Goal: Transaction & Acquisition: Purchase product/service

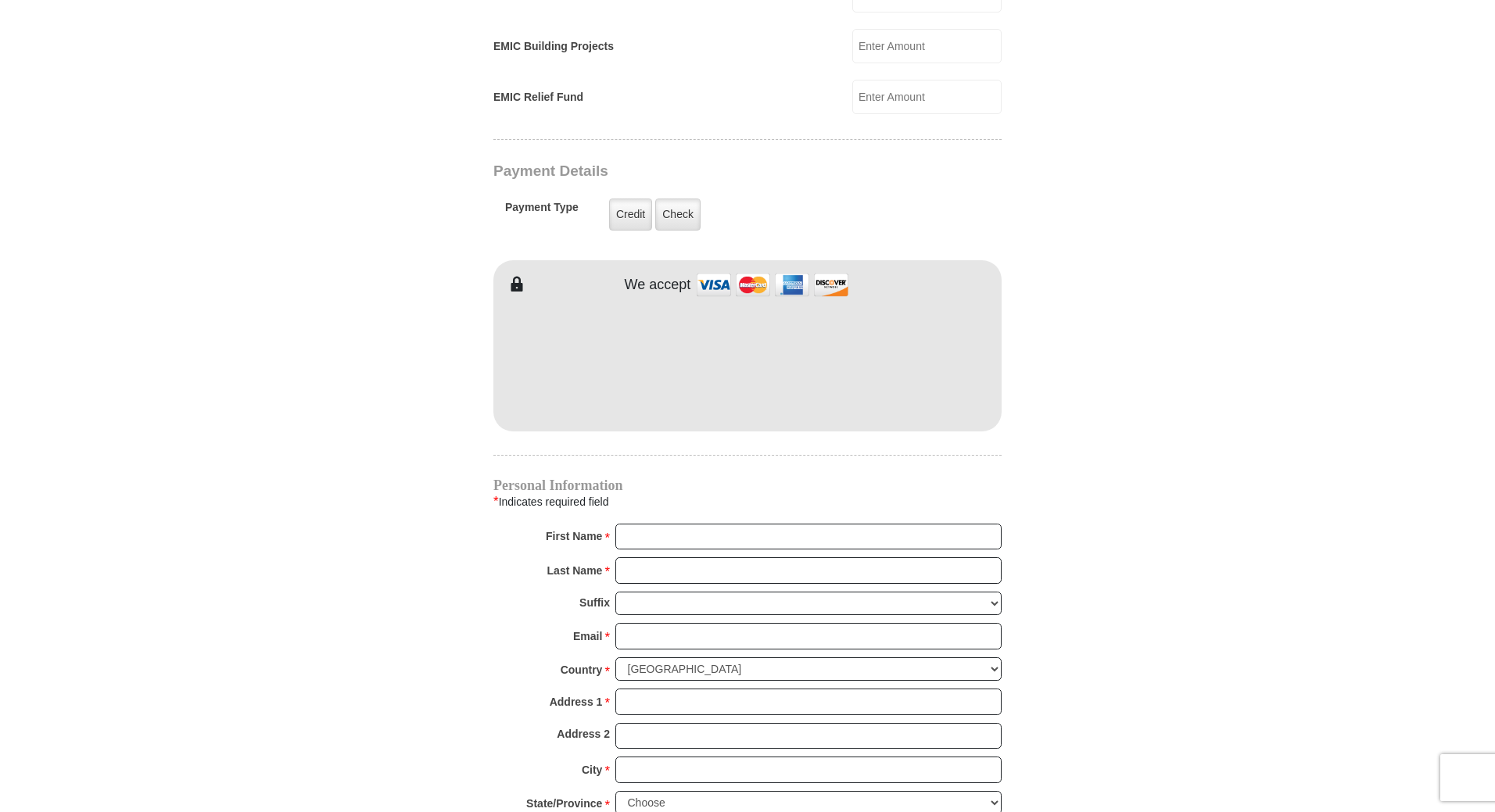
scroll to position [1149, 0]
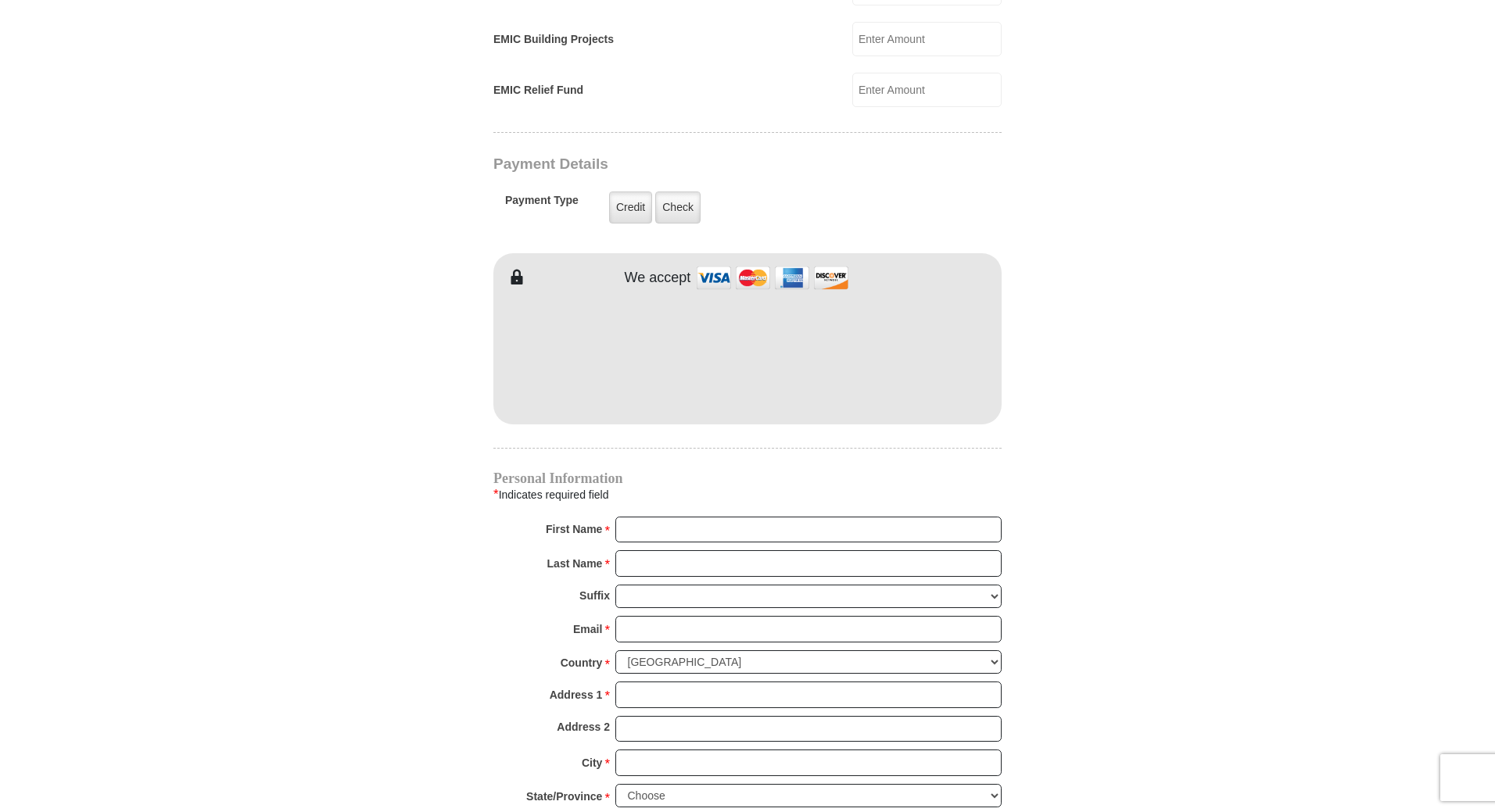
type input "Marie"
type input "Trettin"
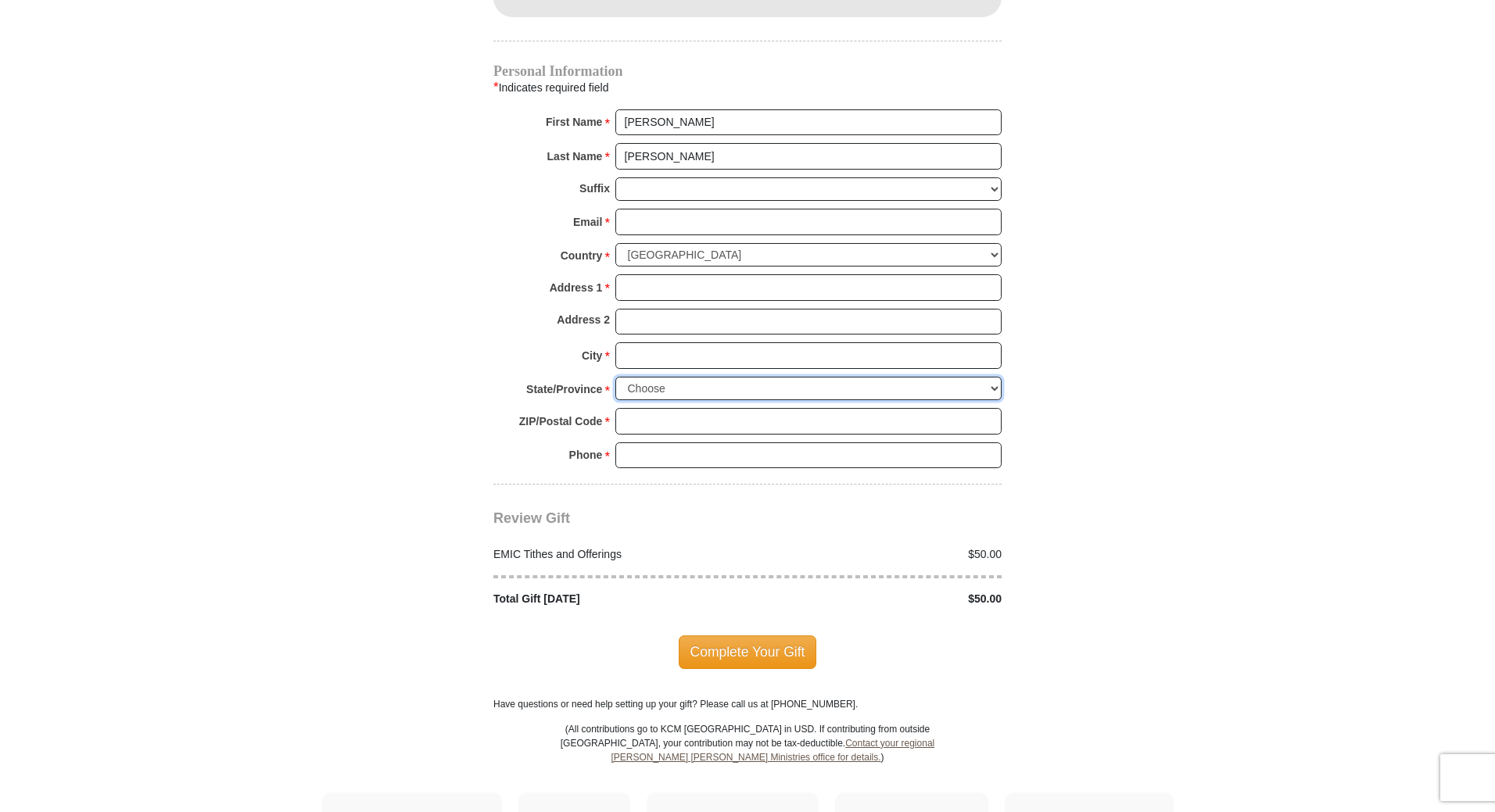
scroll to position [1548, 0]
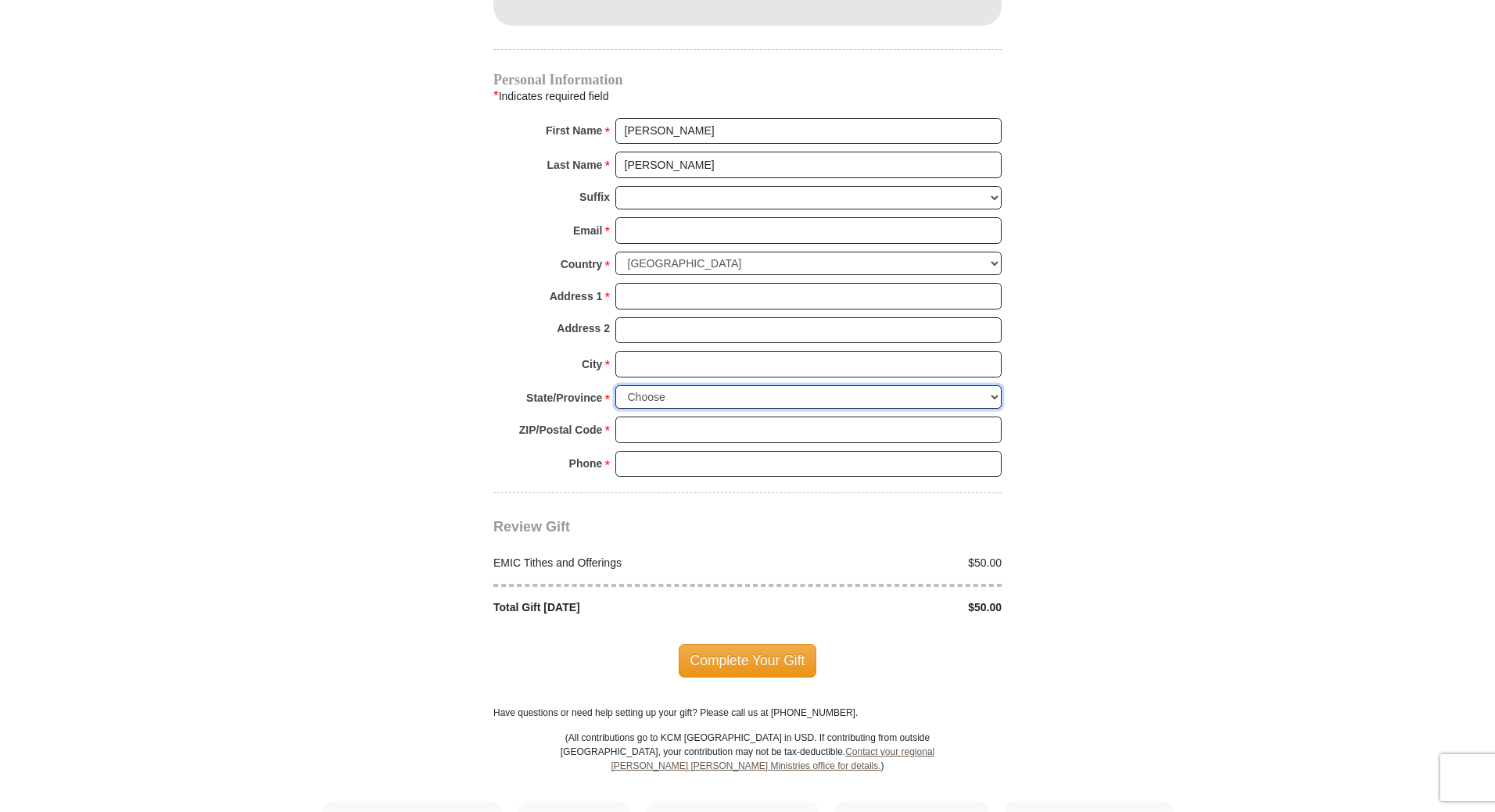
select select "WI"
click at [615, 385] on select "Choose Alabama Alaska American Samoa Arizona Arkansas Armed Forces Americas Arm…" at bounding box center [808, 397] width 386 height 24
drag, startPoint x: 658, startPoint y: 172, endPoint x: 1190, endPoint y: 169, distance: 532.0
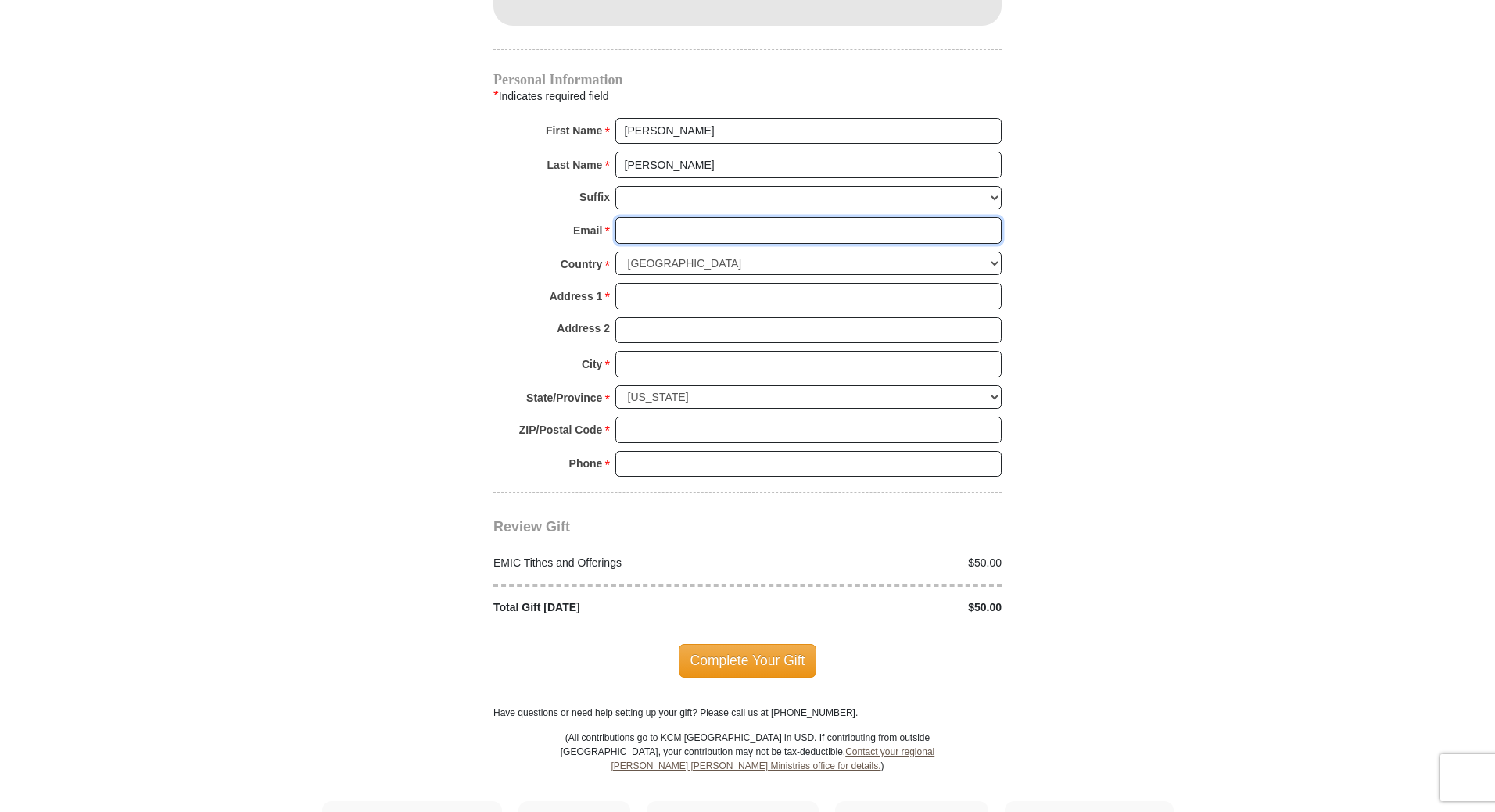
click at [649, 218] on input "Email *" at bounding box center [808, 231] width 386 height 27
type input "R"
type input "rmtrettin@gmail.com"
click at [682, 283] on input "Address 1 *" at bounding box center [808, 296] width 386 height 27
type input "2205 Midway Road"
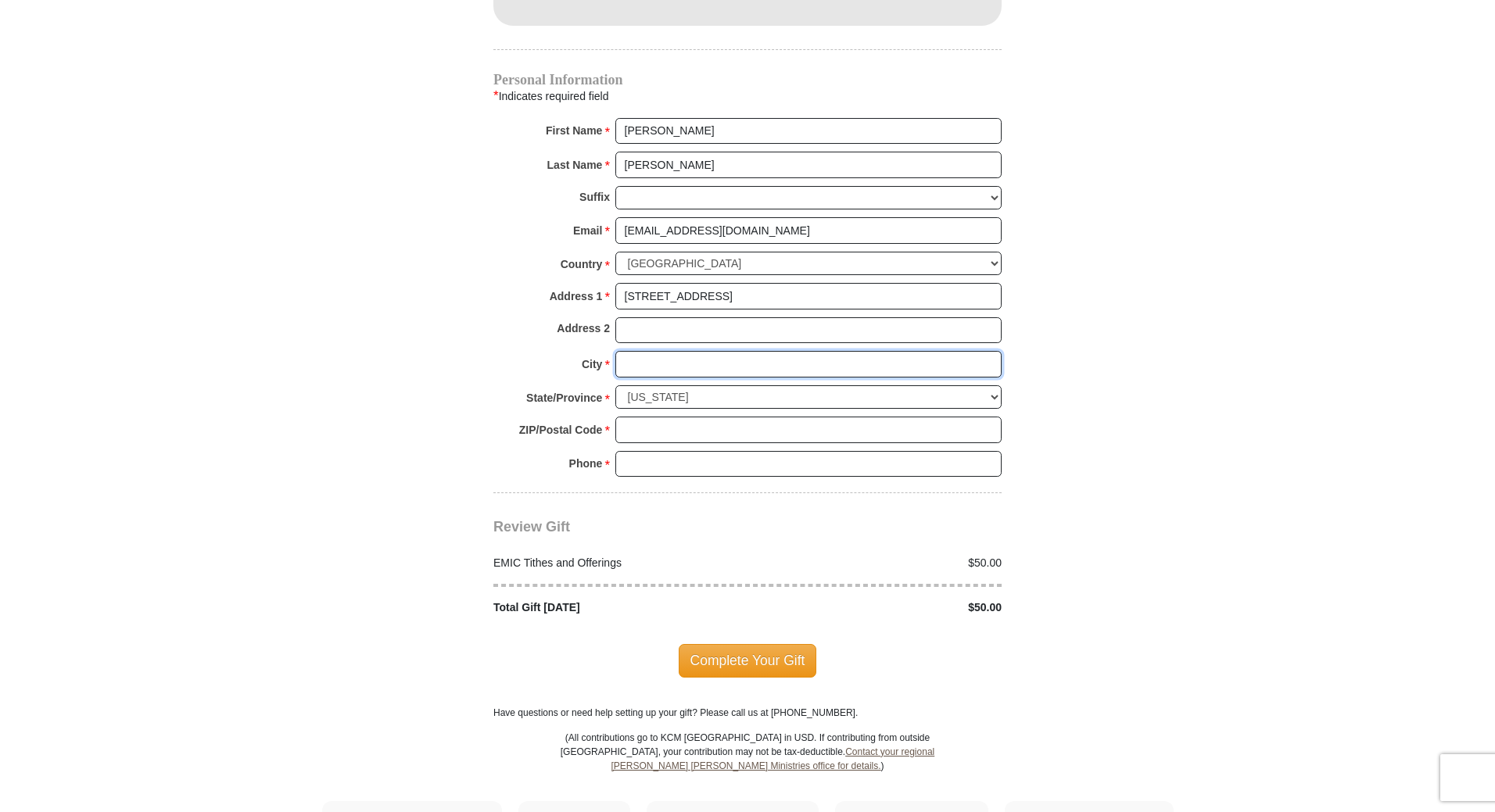
click at [701, 351] on input "City *" at bounding box center [808, 364] width 386 height 27
type input "l"
type input "Menasha"
click at [645, 416] on input "ZIP/Postal Code *" at bounding box center [808, 430] width 386 height 27
type input "549552"
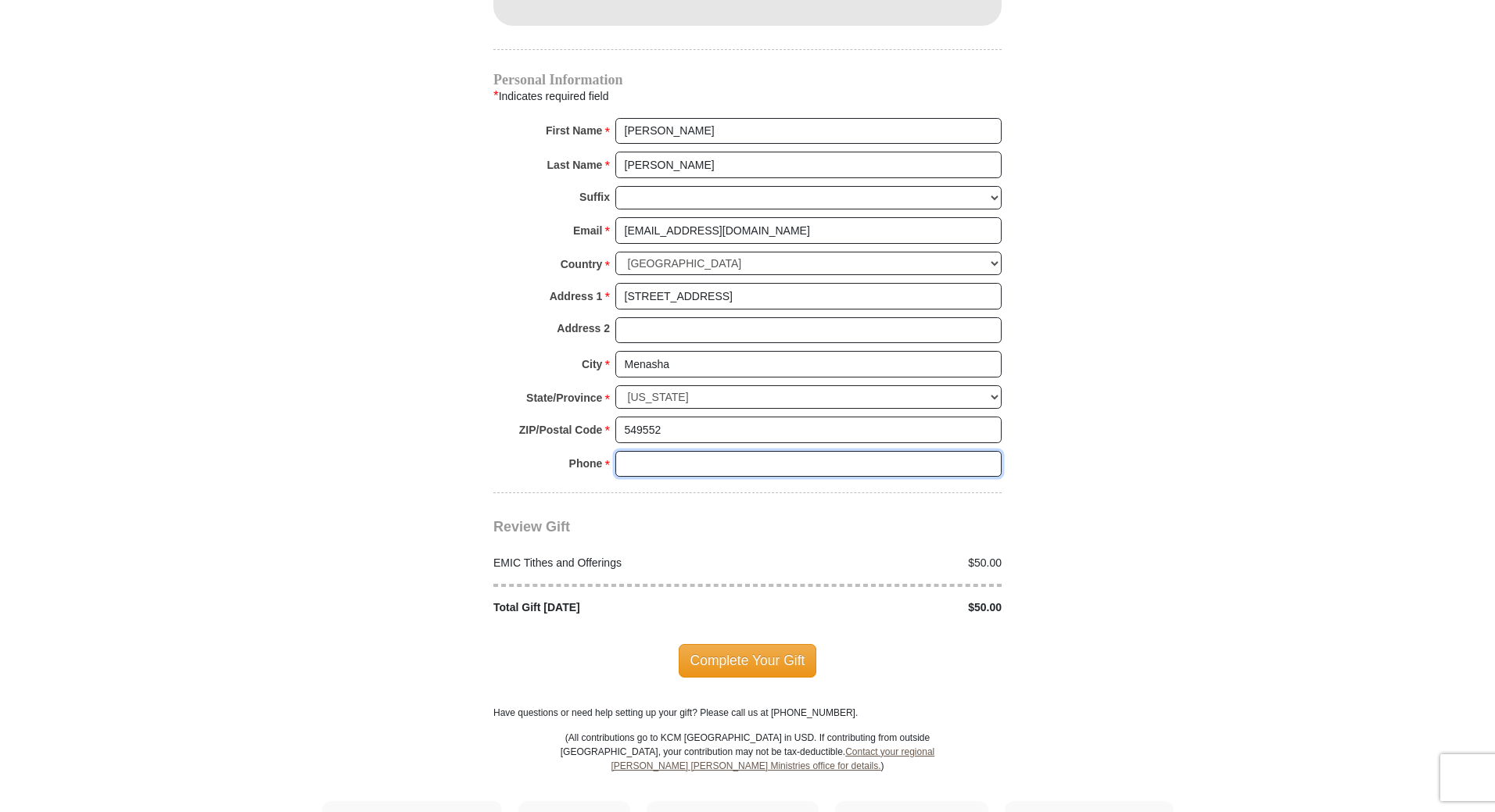
click at [658, 451] on input "Phone * *" at bounding box center [808, 465] width 386 height 27
type input "7154902814"
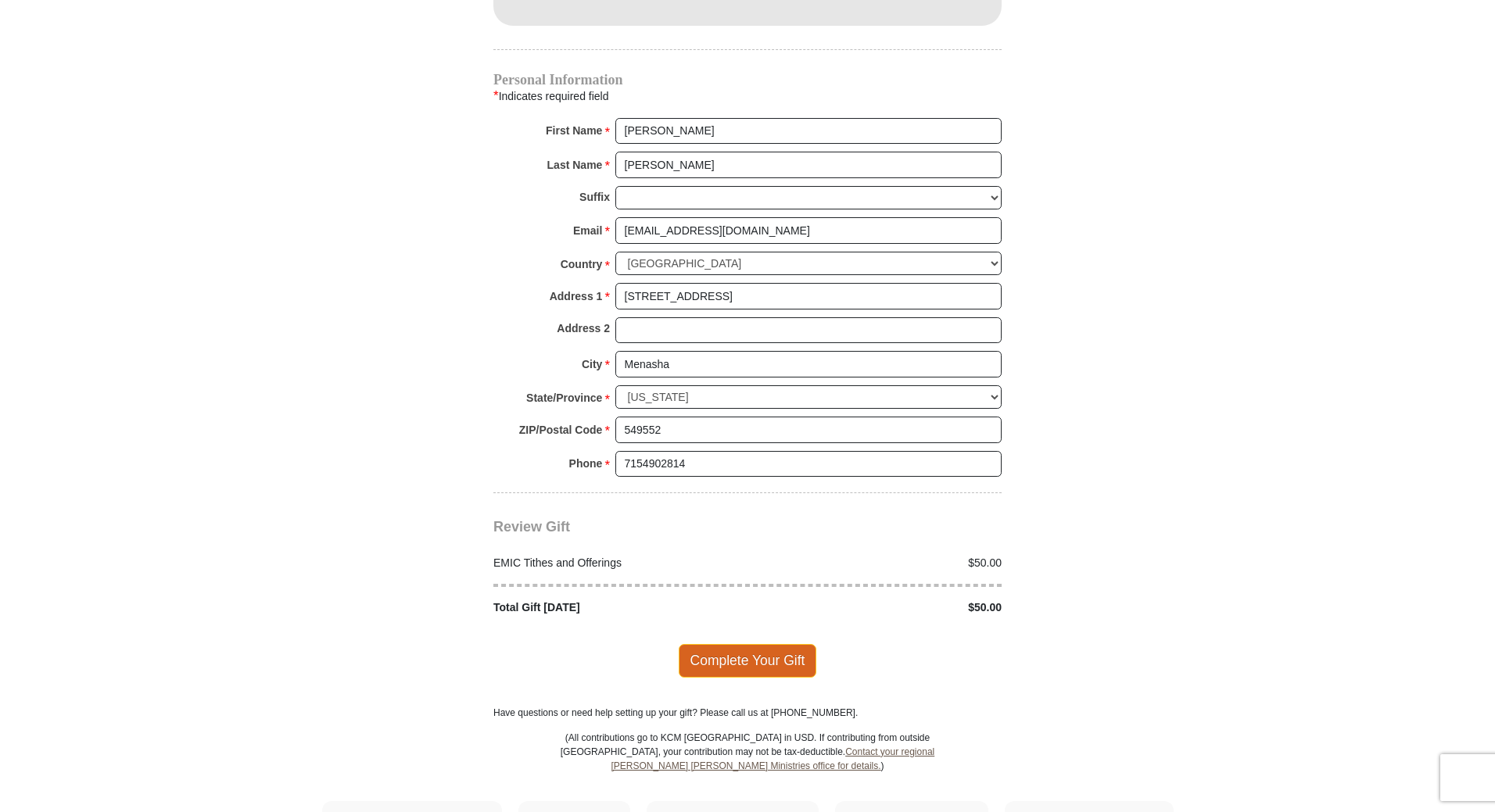
click at [730, 644] on span "Complete Your Gift" at bounding box center [748, 660] width 139 height 33
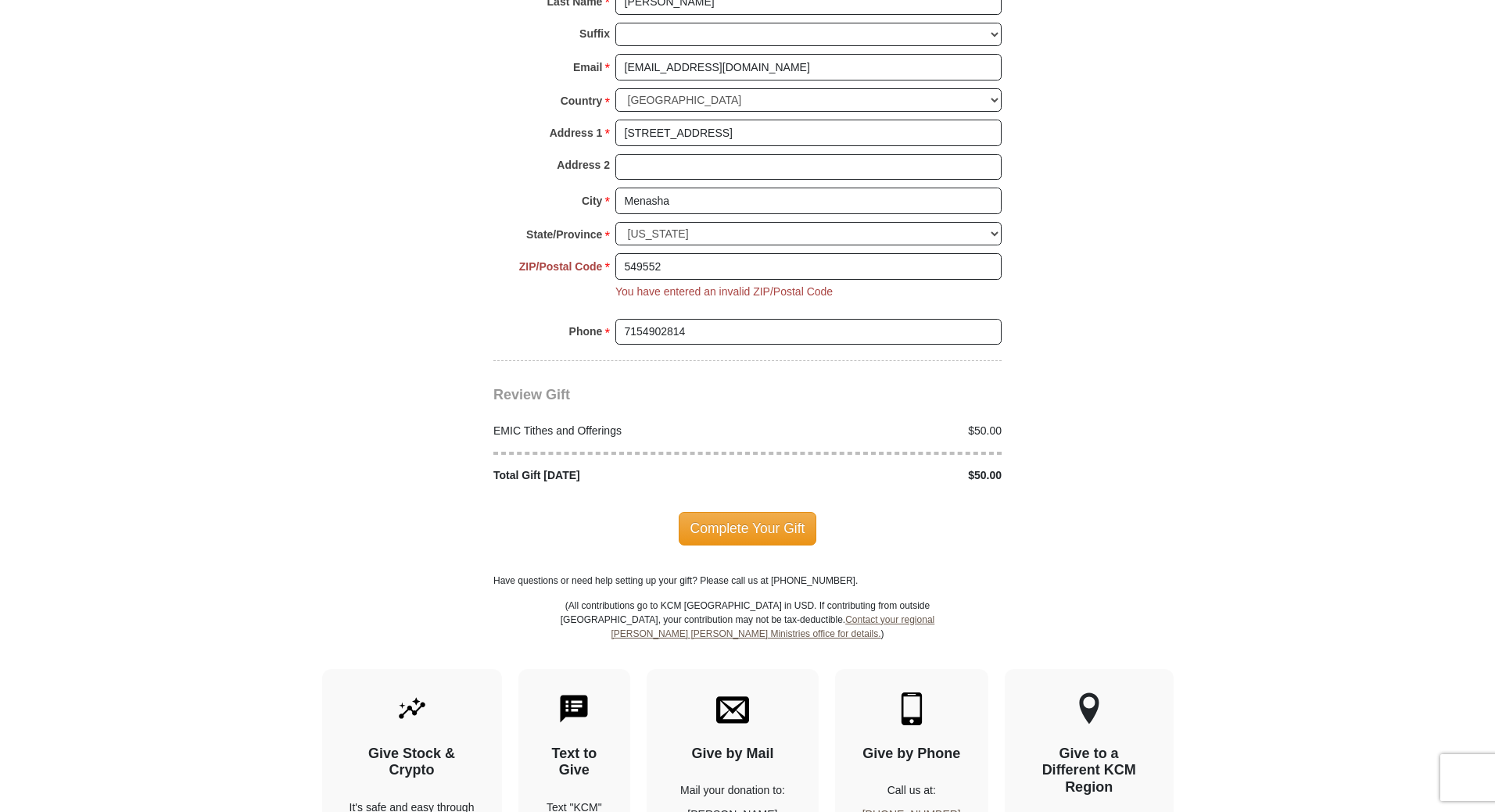
scroll to position [1675, 0]
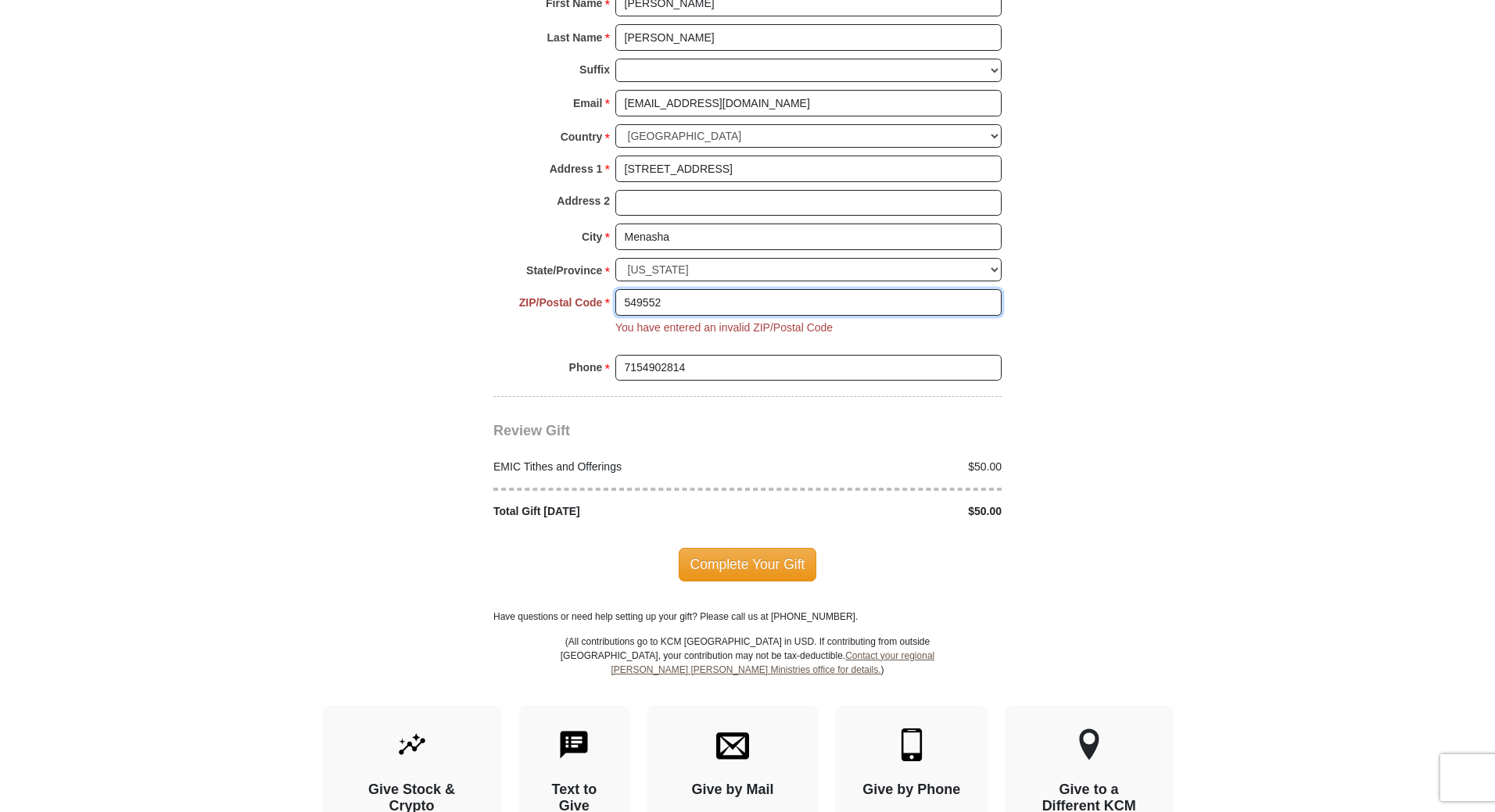
click at [675, 289] on input "549552" at bounding box center [808, 303] width 386 height 27
click at [649, 289] on input "549552" at bounding box center [808, 303] width 386 height 27
click at [658, 289] on input "549552" at bounding box center [808, 303] width 386 height 27
type input "54952"
click at [743, 548] on span "Complete Your Gift" at bounding box center [748, 564] width 139 height 33
